Goal: Task Accomplishment & Management: Manage account settings

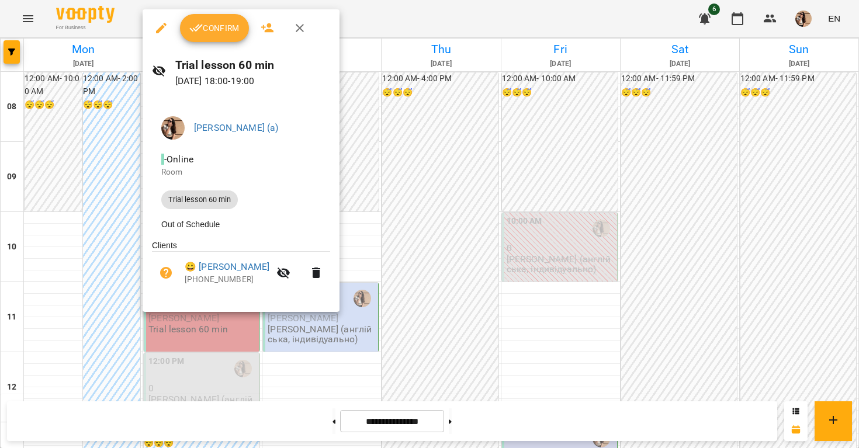
click at [419, 136] on div at bounding box center [429, 224] width 859 height 448
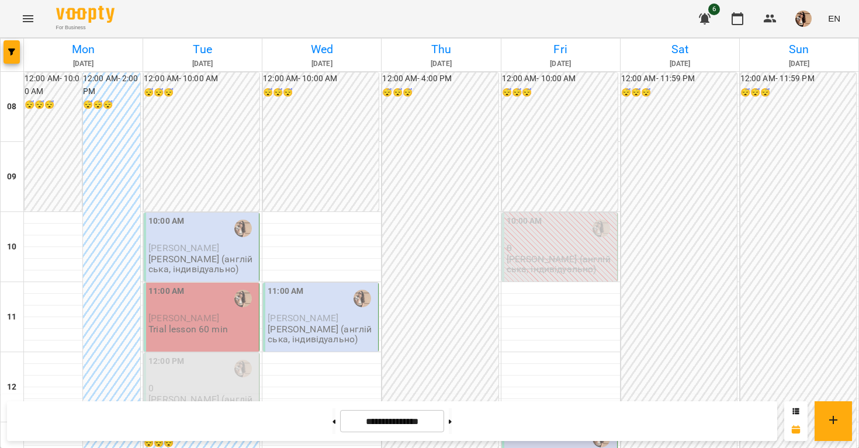
scroll to position [418, 0]
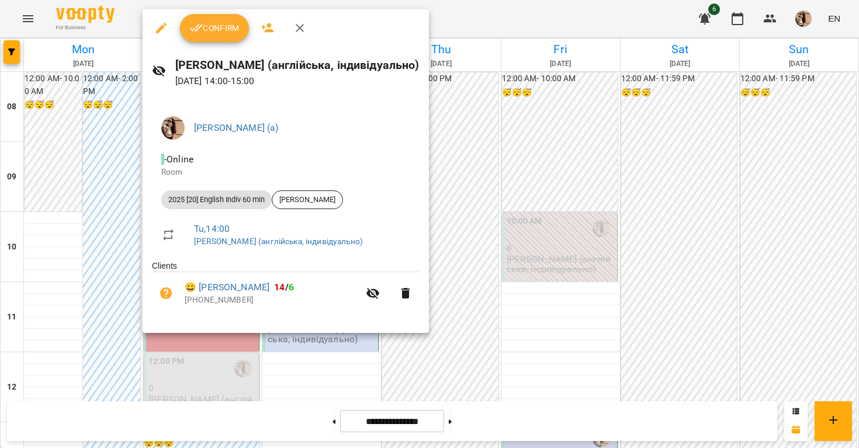
click at [211, 21] on span "Confirm" at bounding box center [214, 28] width 50 height 14
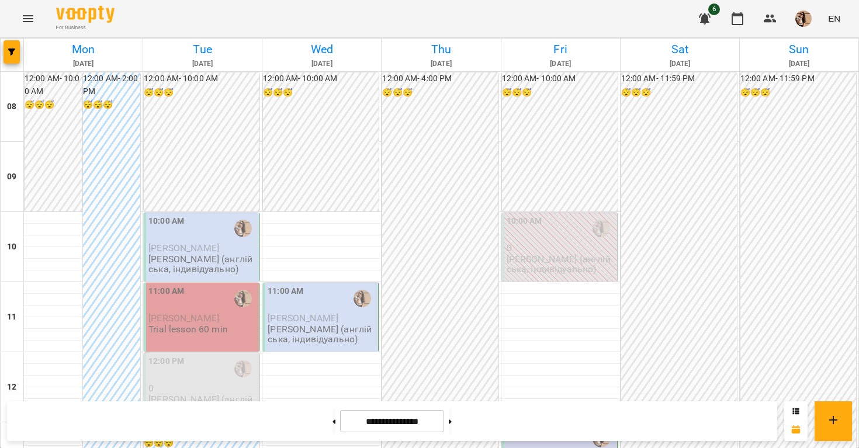
scroll to position [85, 0]
click at [213, 254] on p "[PERSON_NAME] (англійська, індивідуально)" at bounding box center [202, 264] width 108 height 20
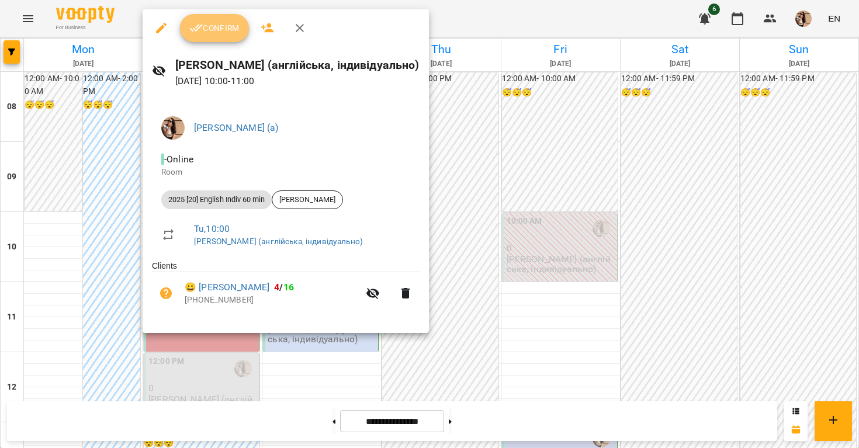
click at [217, 36] on button "Confirm" at bounding box center [214, 28] width 69 height 28
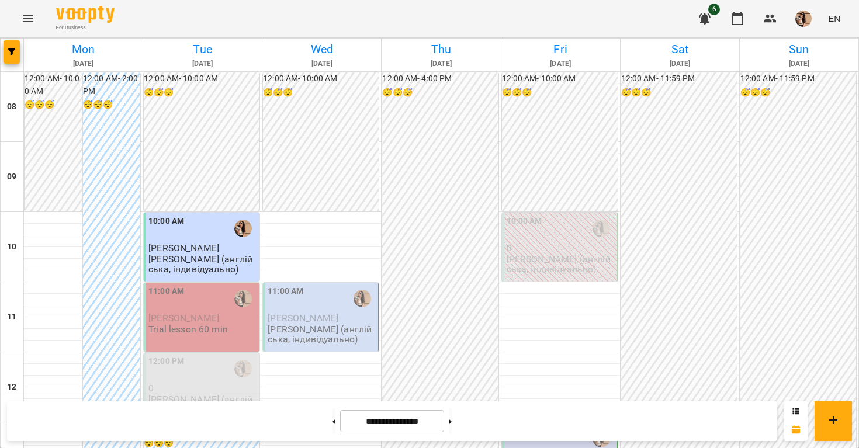
click at [192, 333] on p "Trial lesson 60 min" at bounding box center [187, 329] width 79 height 10
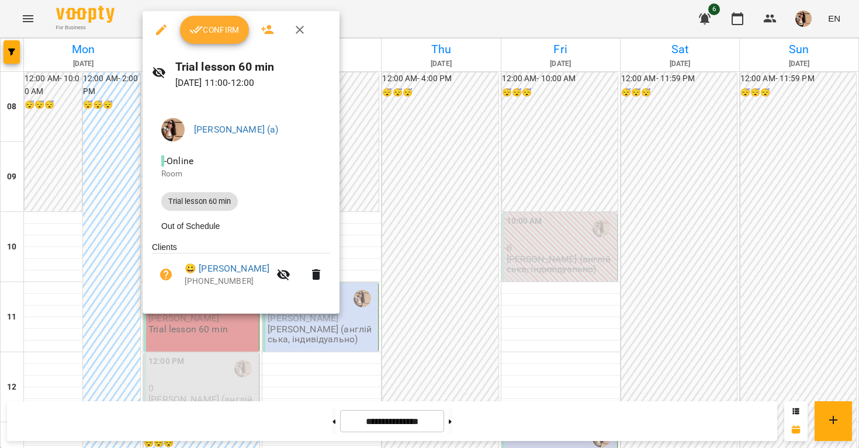
click at [210, 39] on button "Confirm" at bounding box center [214, 30] width 69 height 28
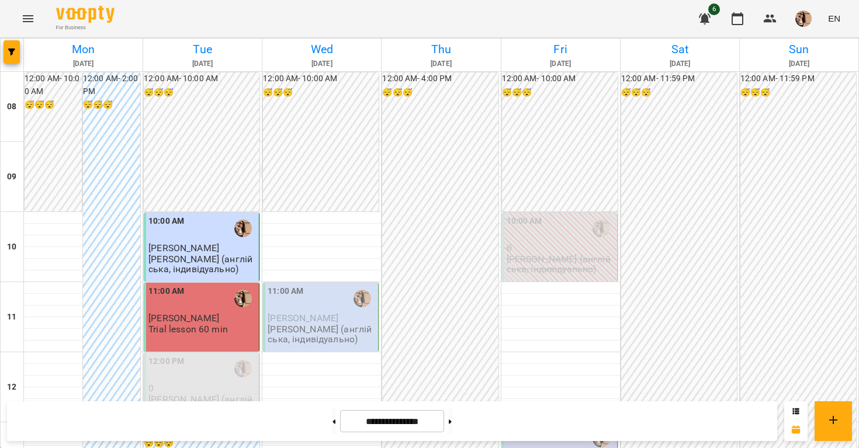
scroll to position [712, 0]
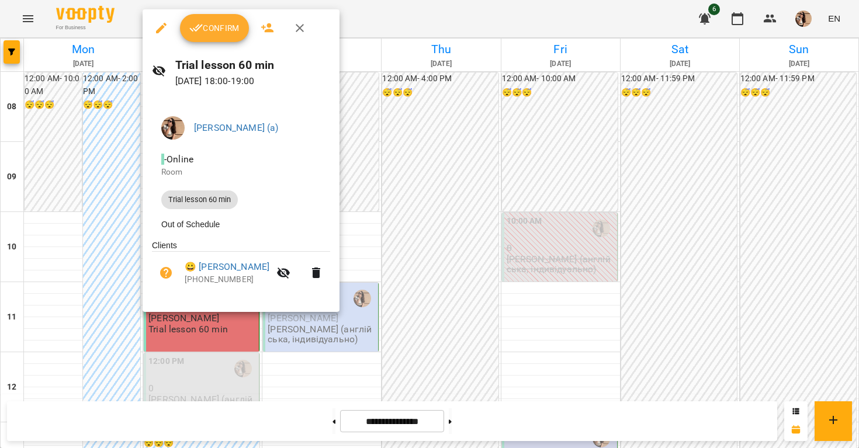
click at [198, 23] on icon "button" at bounding box center [196, 28] width 14 height 14
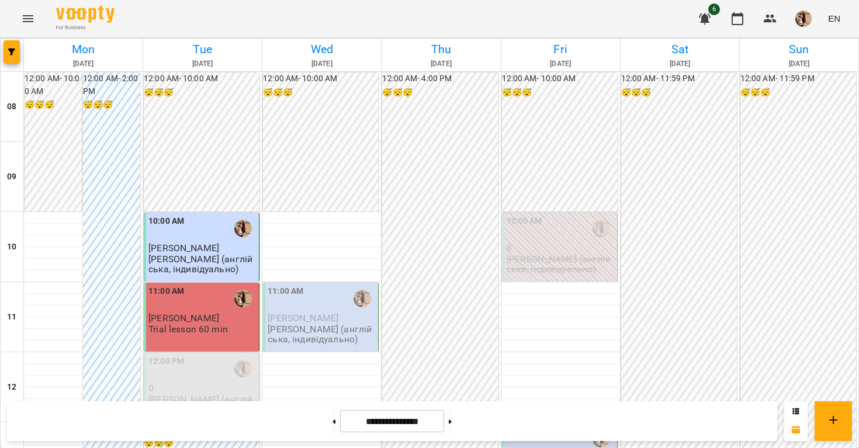
scroll to position [627, 0]
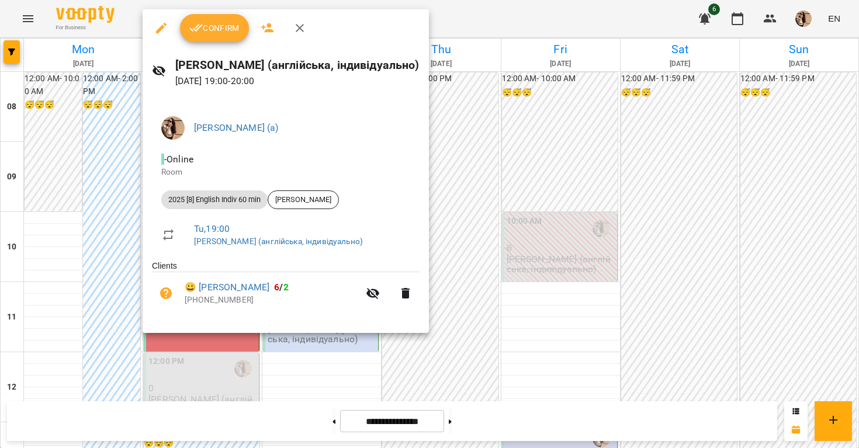
click at [206, 36] on button "Confirm" at bounding box center [214, 28] width 69 height 28
